Goal: Task Accomplishment & Management: Manage account settings

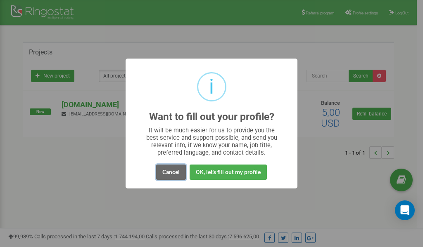
click at [168, 175] on button "Cancel" at bounding box center [171, 172] width 30 height 15
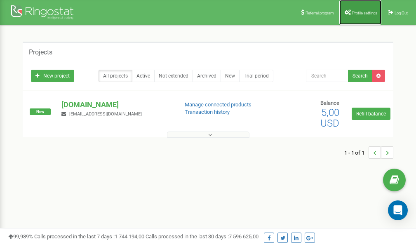
click at [355, 11] on span "Profile settings" at bounding box center [365, 13] width 25 height 5
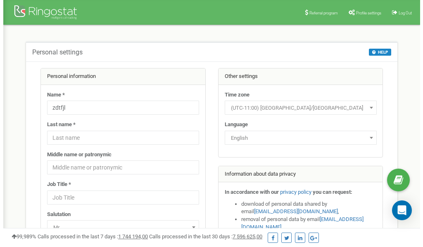
scroll to position [41, 0]
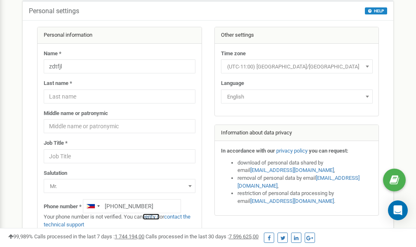
click at [157, 218] on link "verify it" at bounding box center [151, 217] width 17 height 6
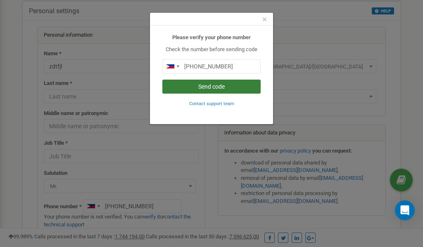
click at [194, 85] on button "Send code" at bounding box center [211, 87] width 98 height 14
